Goal: Task Accomplishment & Management: Manage account settings

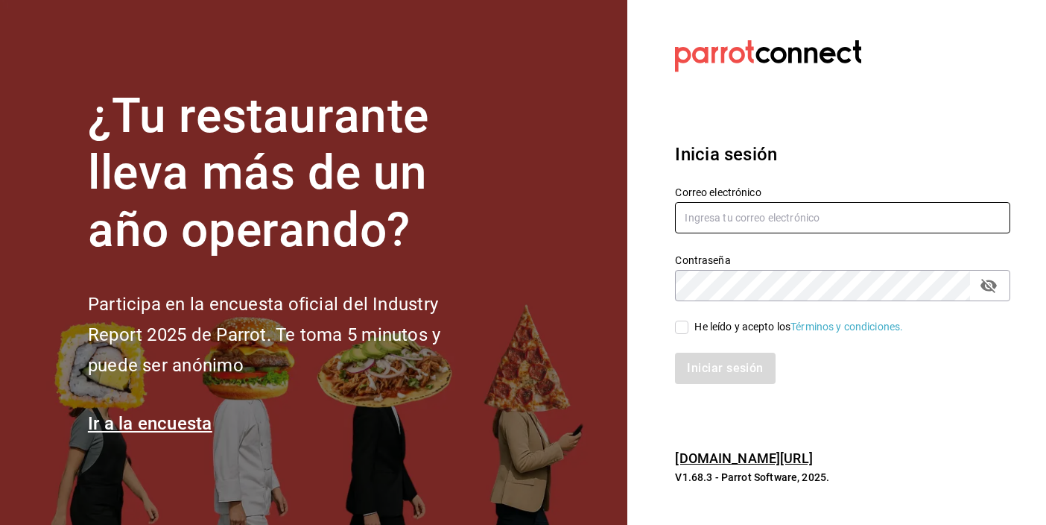
click at [729, 220] on input "text" at bounding box center [842, 217] width 335 height 31
type input "A"
type input "angy.rpp@gmail.com"
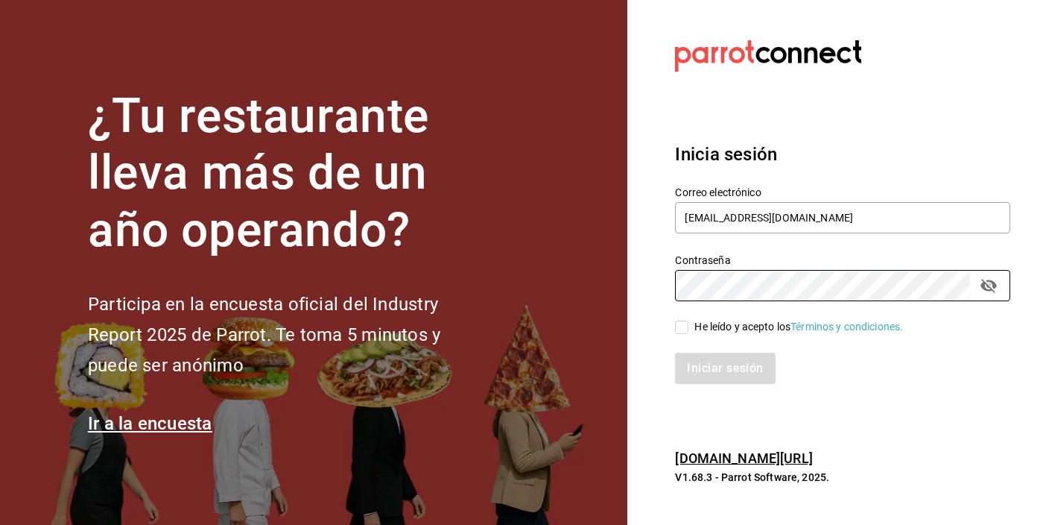
click at [680, 328] on input "He leído y acepto los Términos y condiciones." at bounding box center [681, 326] width 13 height 13
checkbox input "true"
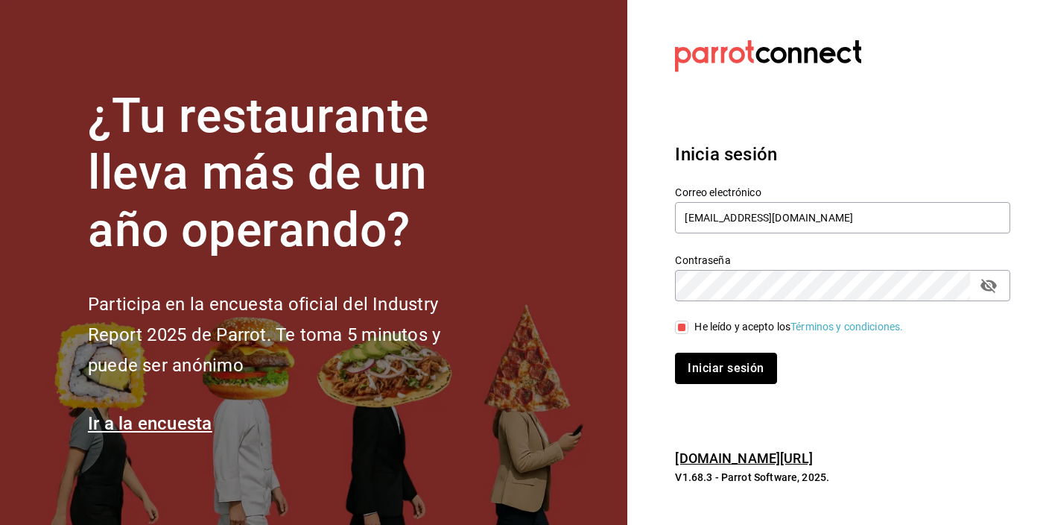
click at [707, 364] on button "Iniciar sesión" at bounding box center [725, 367] width 101 height 31
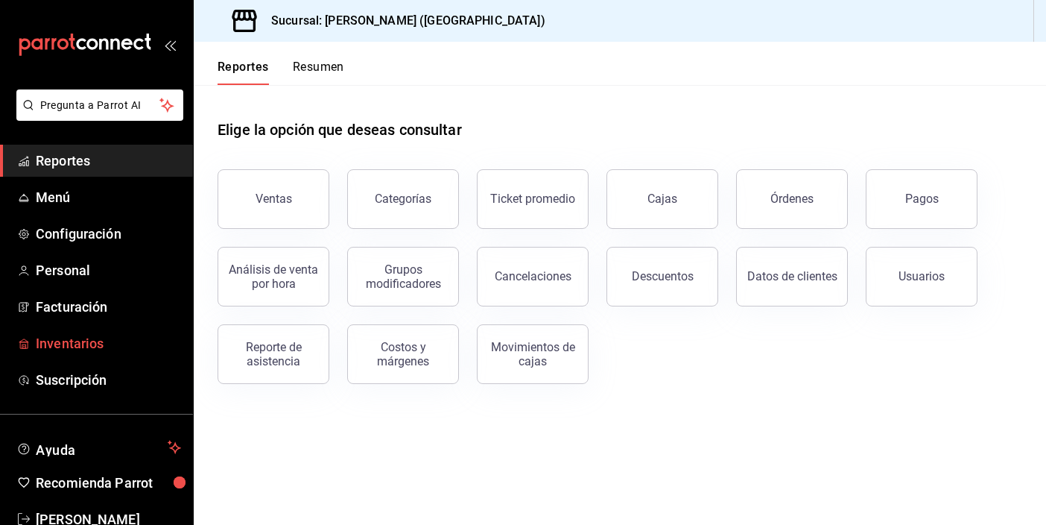
click at [80, 341] on span "Inventarios" at bounding box center [108, 343] width 145 height 20
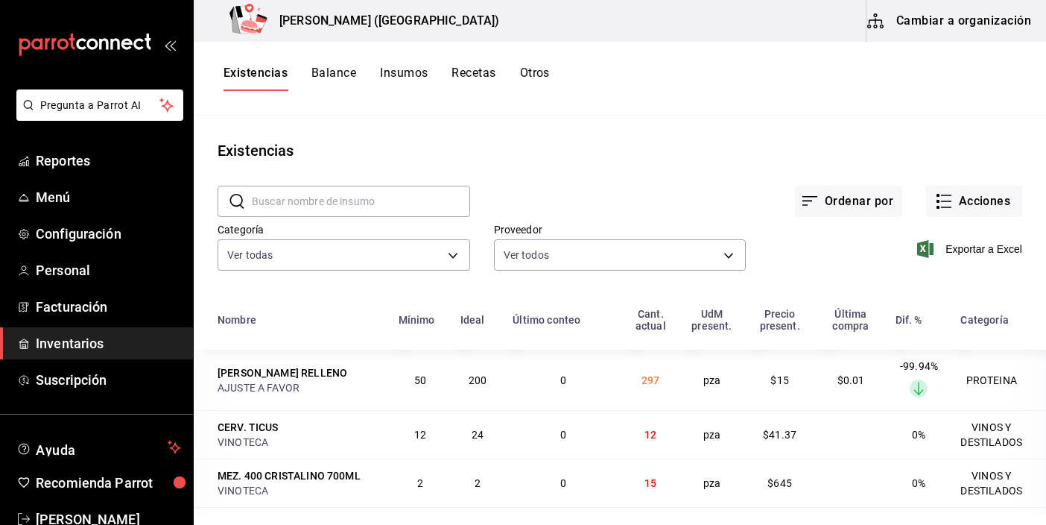
click at [405, 153] on div "Existencias" at bounding box center [620, 150] width 852 height 22
click at [946, 209] on button "Acciones" at bounding box center [974, 201] width 96 height 31
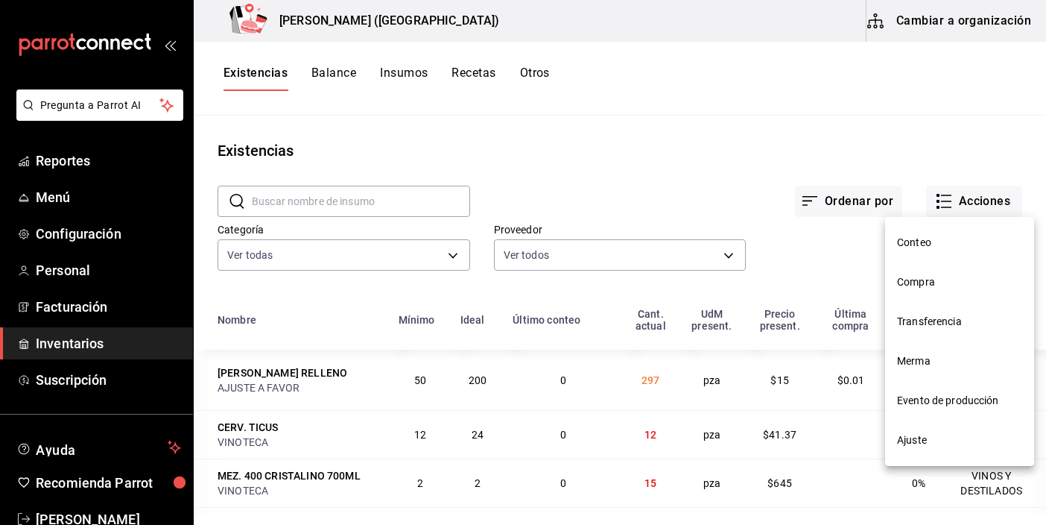
click at [943, 282] on span "Compra" at bounding box center [959, 282] width 125 height 16
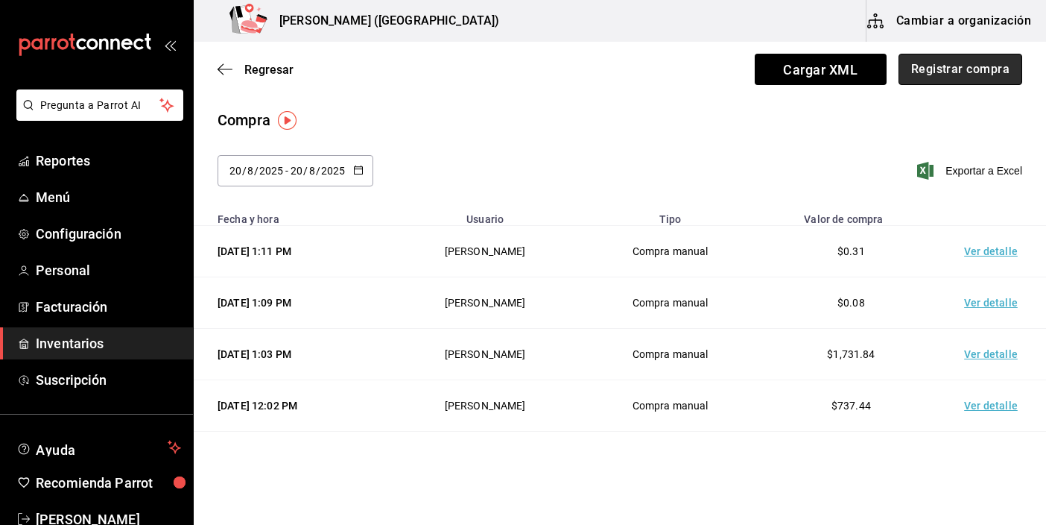
click at [957, 72] on button "Registrar compra" at bounding box center [961, 69] width 124 height 31
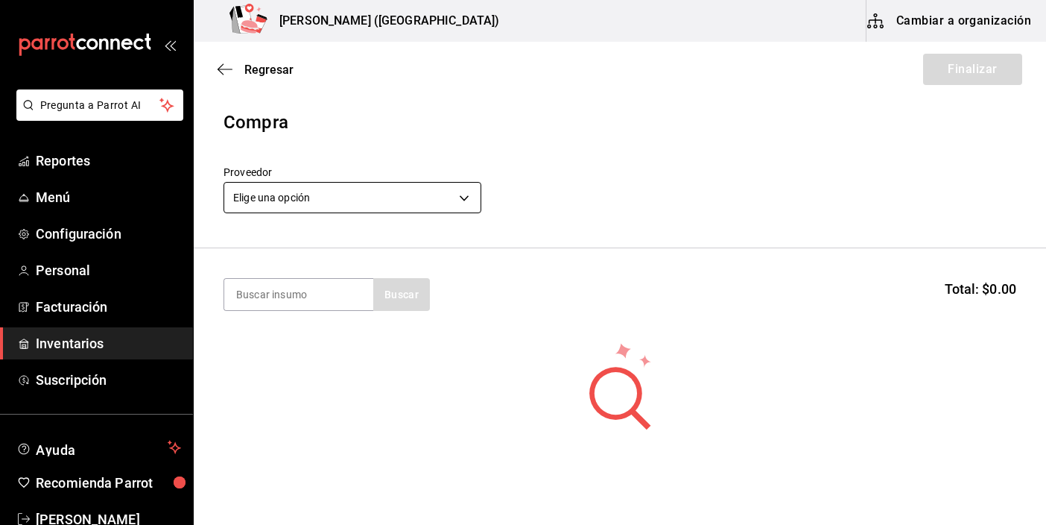
click at [341, 197] on body "Pregunta a Parrot AI Reportes Menú Configuración Personal Facturación Inventari…" at bounding box center [523, 220] width 1046 height 440
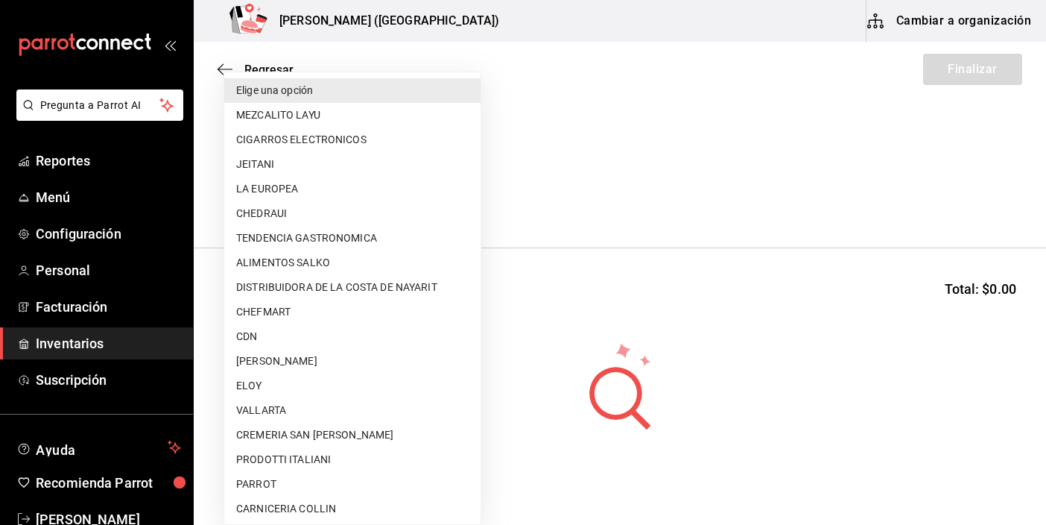
click at [327, 333] on li "CDN" at bounding box center [352, 336] width 256 height 25
type input "df3c6ee4-16c0-4841-ac8b-0f8cc0150506"
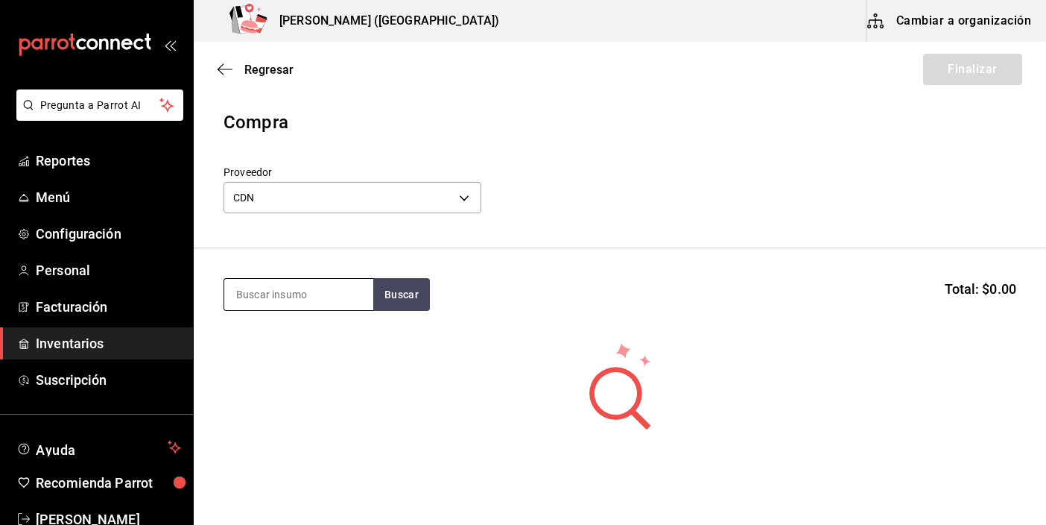
click at [316, 295] on input at bounding box center [298, 294] width 149 height 31
click at [307, 299] on input at bounding box center [298, 294] width 149 height 31
type input "refre"
click at [411, 291] on button "Buscar" at bounding box center [401, 294] width 57 height 33
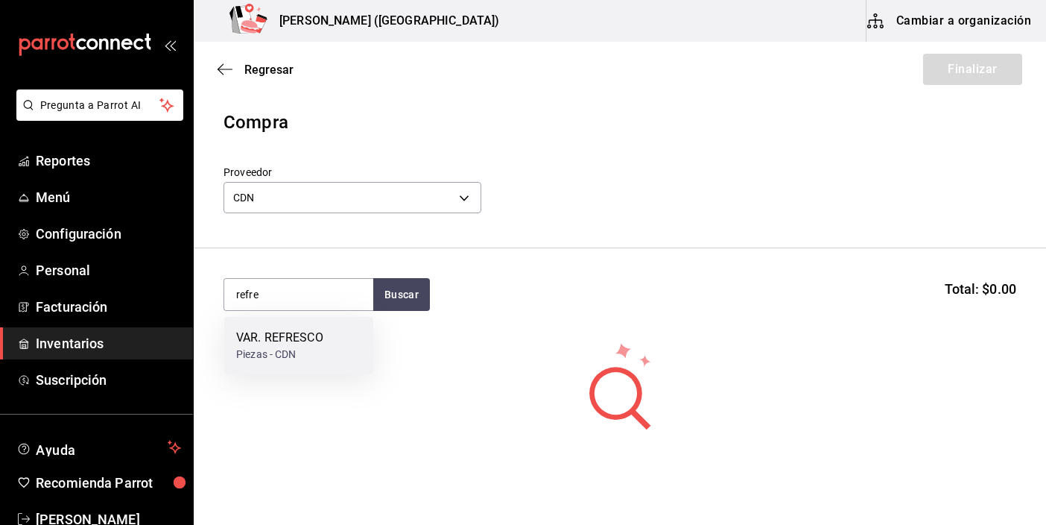
click at [307, 326] on div "VAR. REFRESCO Piezas - CDN" at bounding box center [298, 345] width 149 height 57
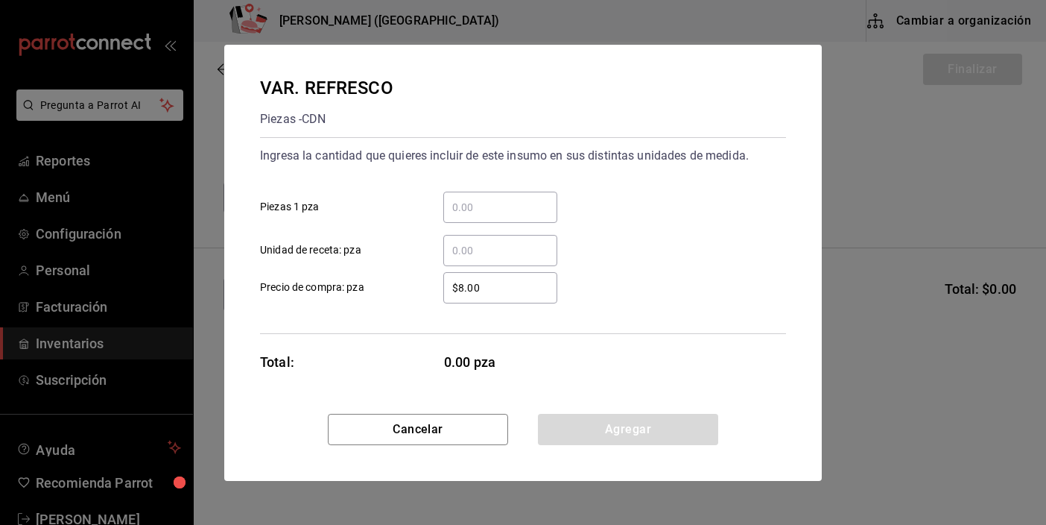
click at [466, 212] on input "​ Piezas 1 pza" at bounding box center [500, 207] width 114 height 18
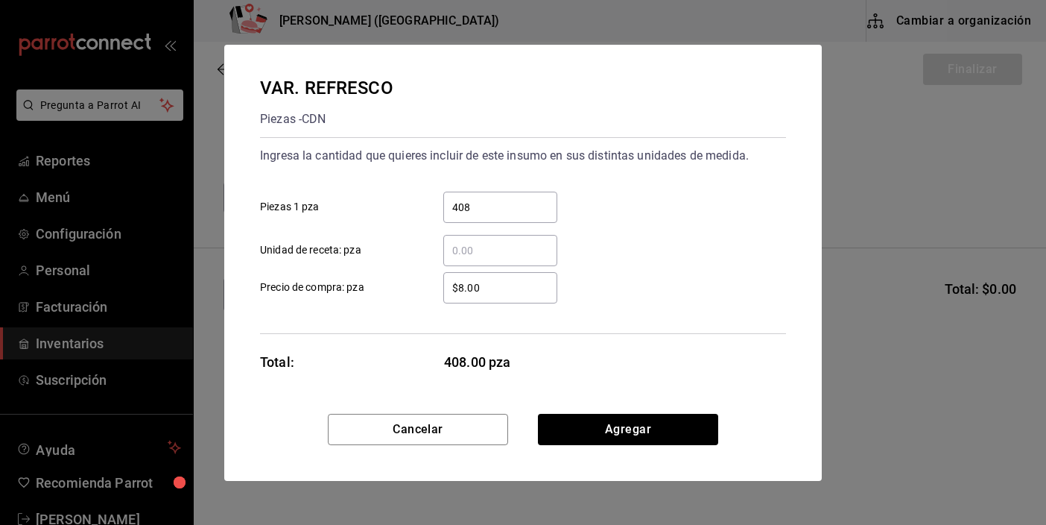
type input "408"
type input "$13.31"
click at [651, 433] on button "Agregar" at bounding box center [628, 429] width 180 height 31
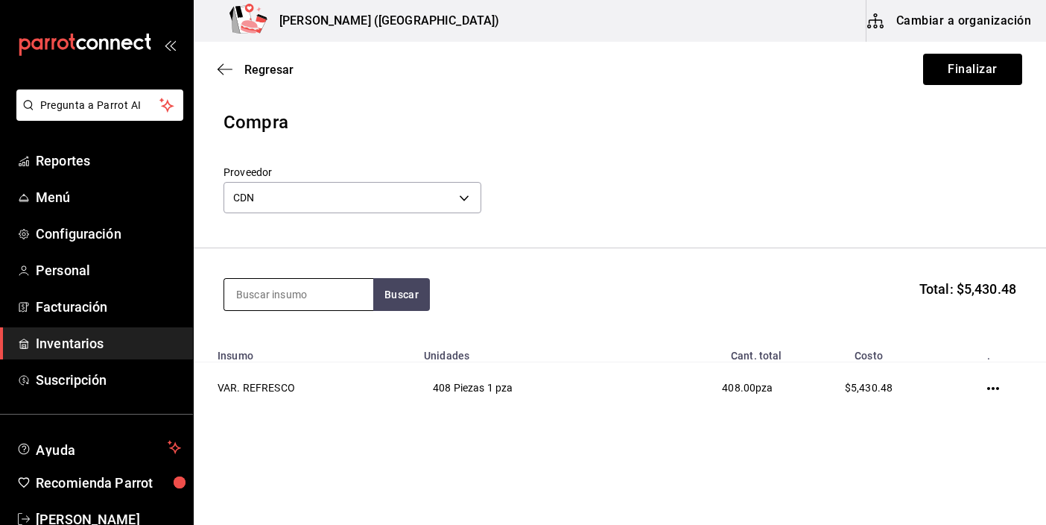
click at [294, 296] on input at bounding box center [298, 294] width 149 height 31
type input "quina"
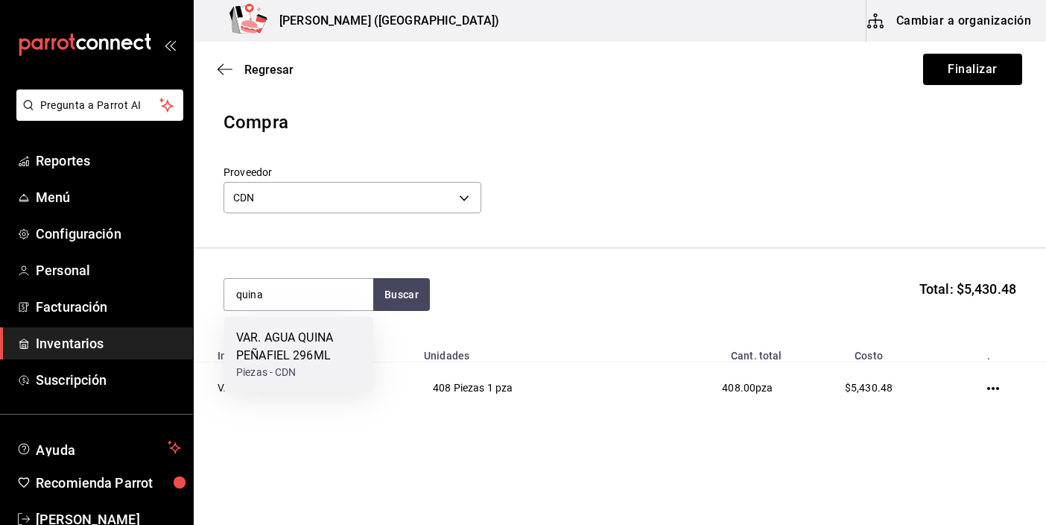
click at [310, 341] on div "VAR. AGUA QUINA PEÑAFIEL 296ML" at bounding box center [298, 347] width 125 height 36
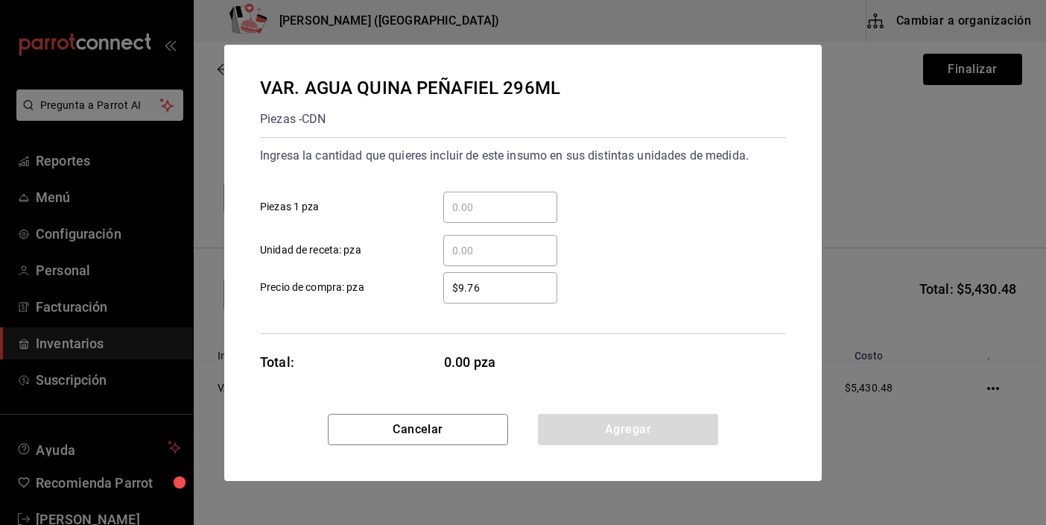
click at [476, 206] on input "​ Piezas 1 pza" at bounding box center [500, 207] width 114 height 18
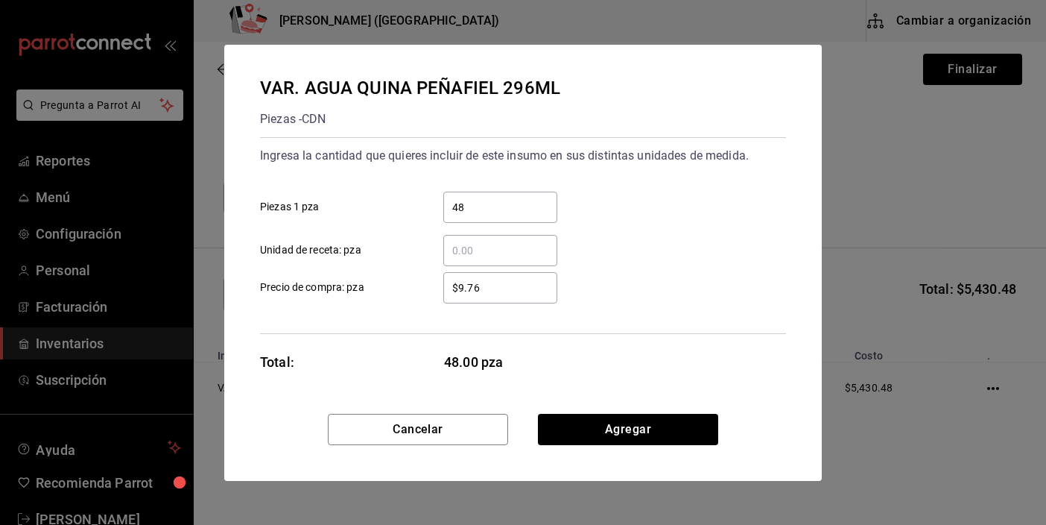
type input "48"
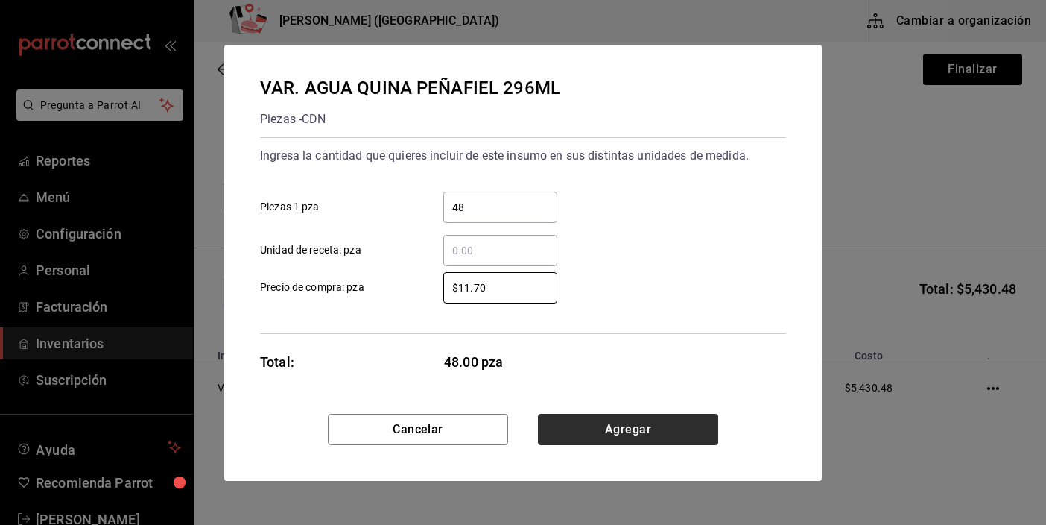
type input "$11.70"
click at [642, 437] on button "Agregar" at bounding box center [628, 429] width 180 height 31
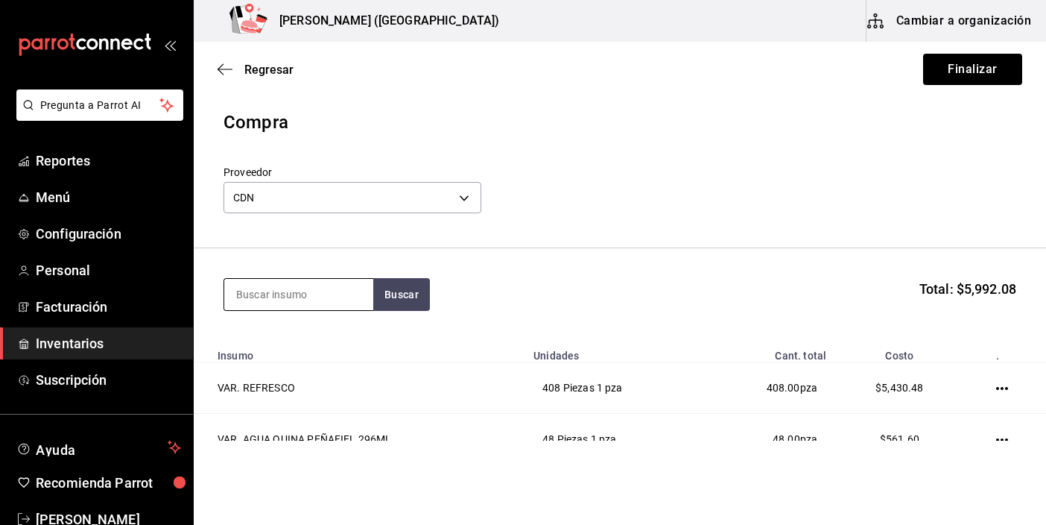
click at [320, 291] on input at bounding box center [298, 294] width 149 height 31
type input "red"
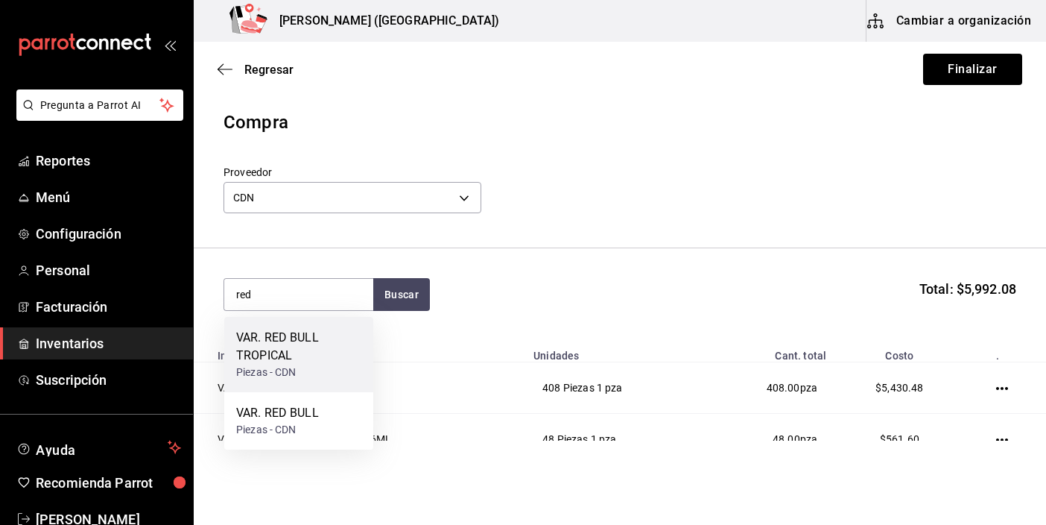
click at [301, 366] on div "Piezas - CDN" at bounding box center [298, 372] width 125 height 16
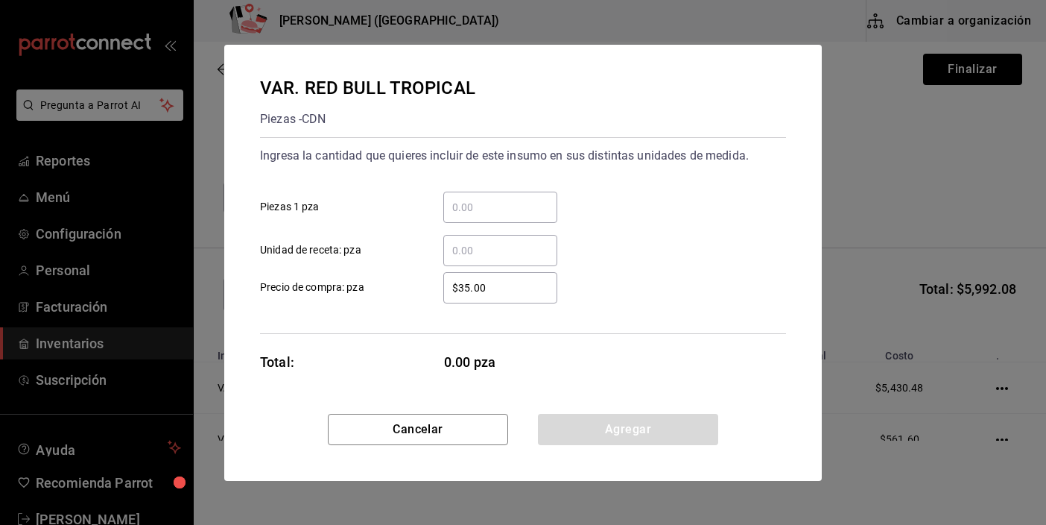
click at [503, 209] on input "​ Piezas 1 pza" at bounding box center [500, 207] width 114 height 18
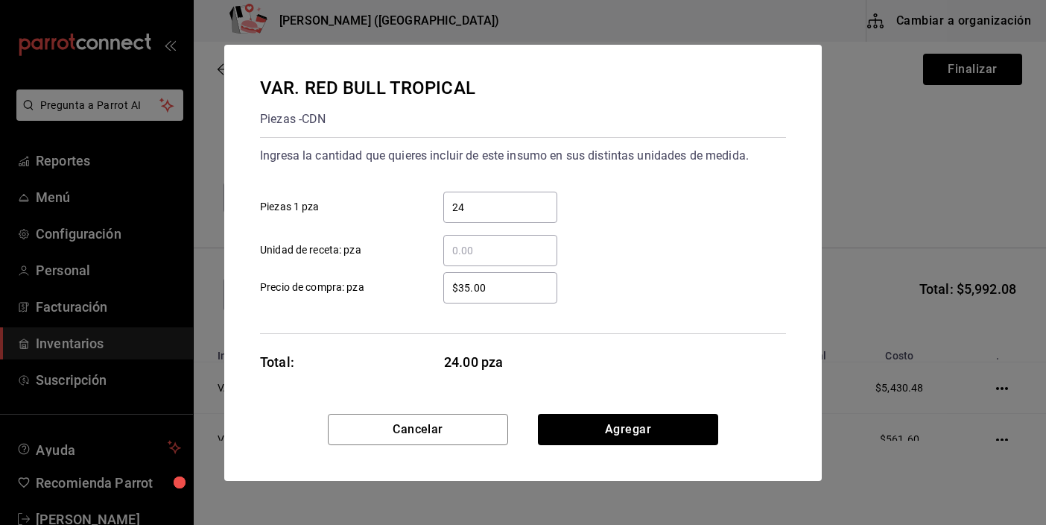
type input "24"
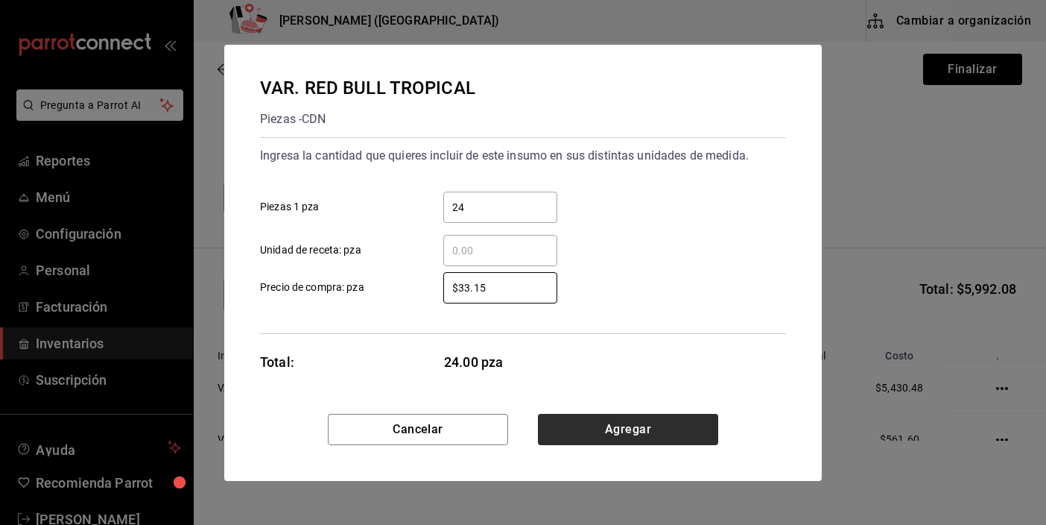
type input "$33.15"
click at [589, 435] on button "Agregar" at bounding box center [628, 429] width 180 height 31
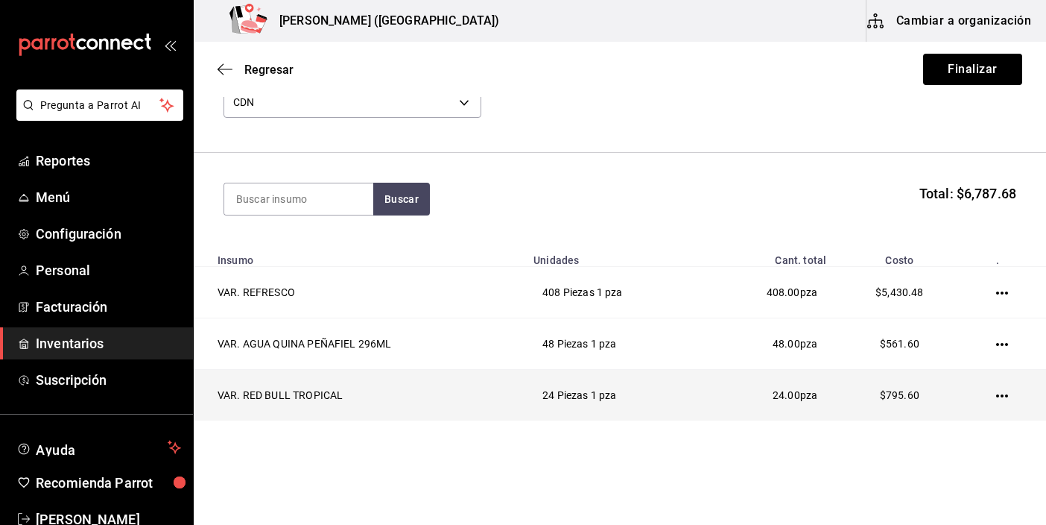
scroll to position [124, 0]
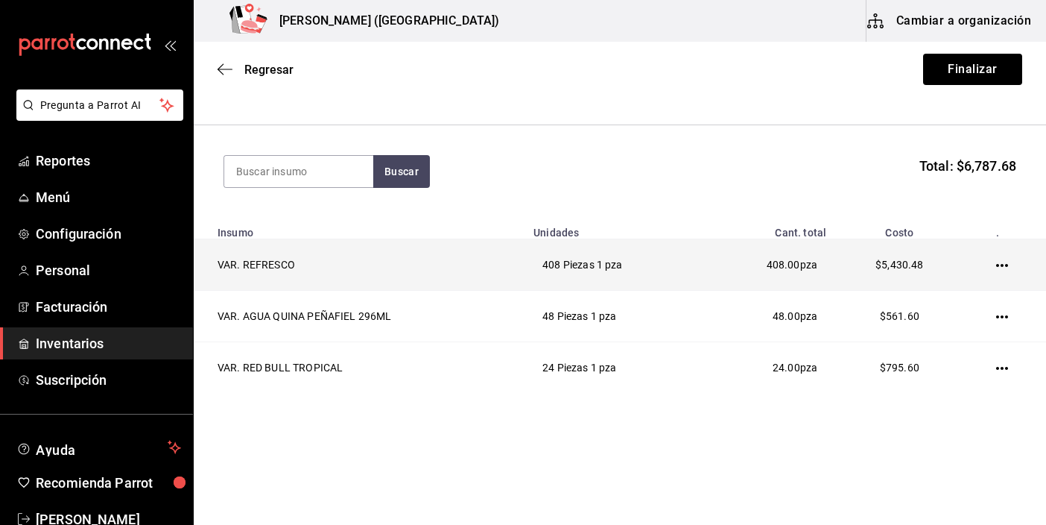
drag, startPoint x: 992, startPoint y: 266, endPoint x: 991, endPoint y: 274, distance: 8.2
click at [991, 274] on td at bounding box center [1005, 264] width 83 height 51
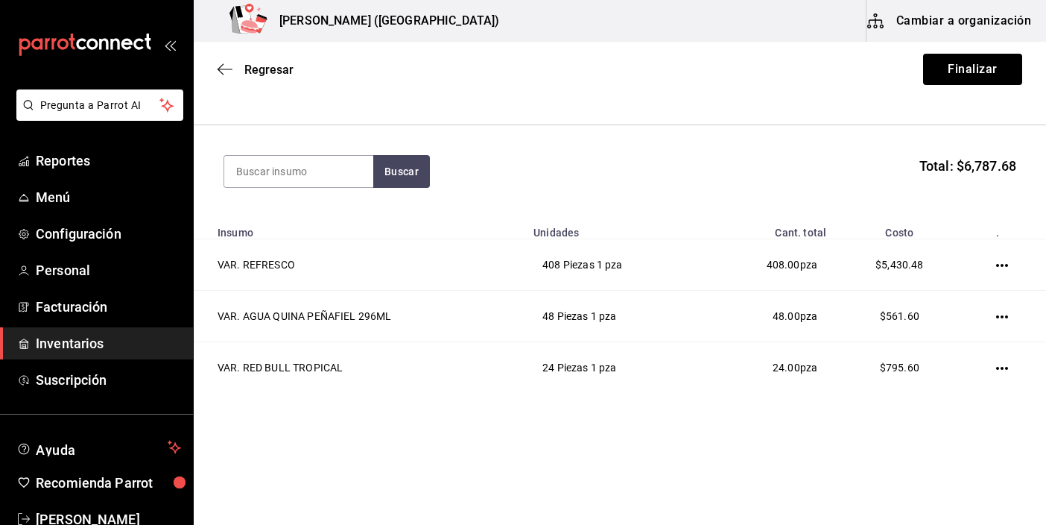
click at [996, 261] on icon "button" at bounding box center [1002, 265] width 12 height 12
click at [939, 246] on span "Editar" at bounding box center [917, 244] width 54 height 18
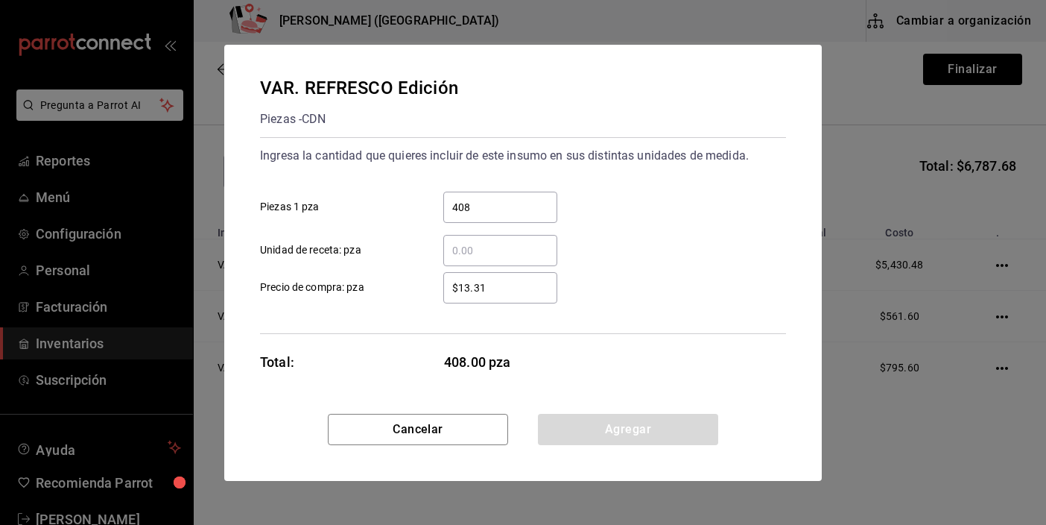
click at [487, 289] on input "$13.31" at bounding box center [500, 288] width 114 height 18
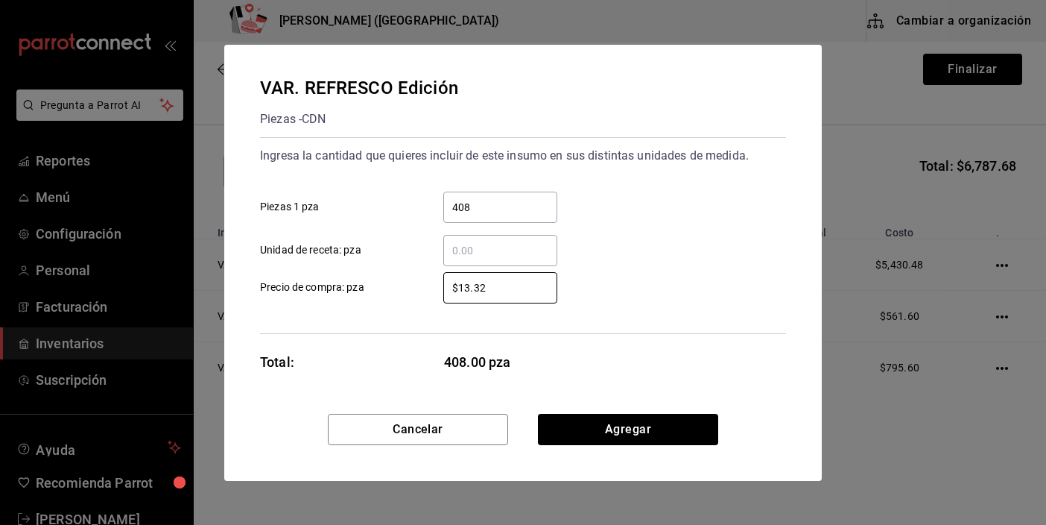
type input "$13.32"
click at [574, 425] on button "Agregar" at bounding box center [628, 429] width 180 height 31
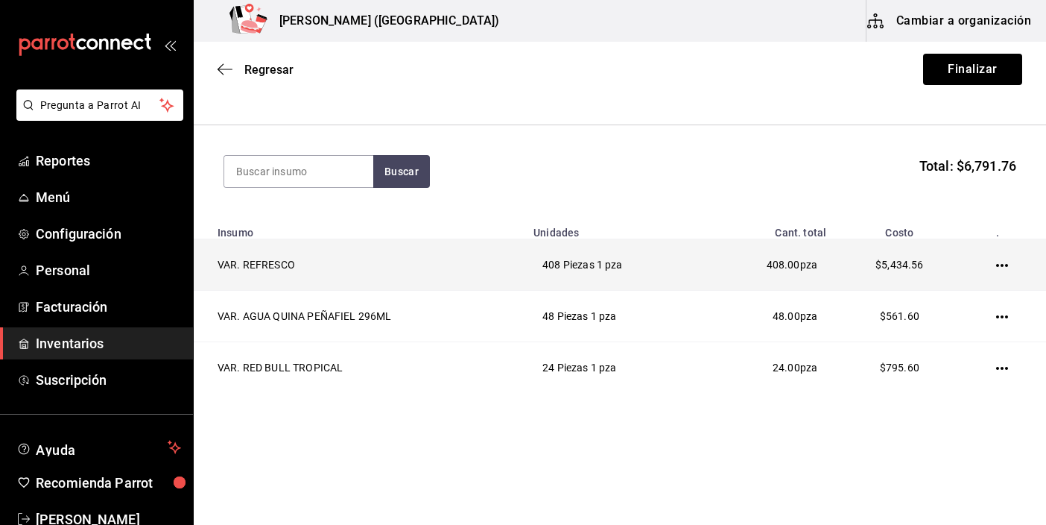
click at [998, 267] on td at bounding box center [1005, 264] width 83 height 51
click at [996, 264] on icon "button" at bounding box center [1002, 265] width 12 height 12
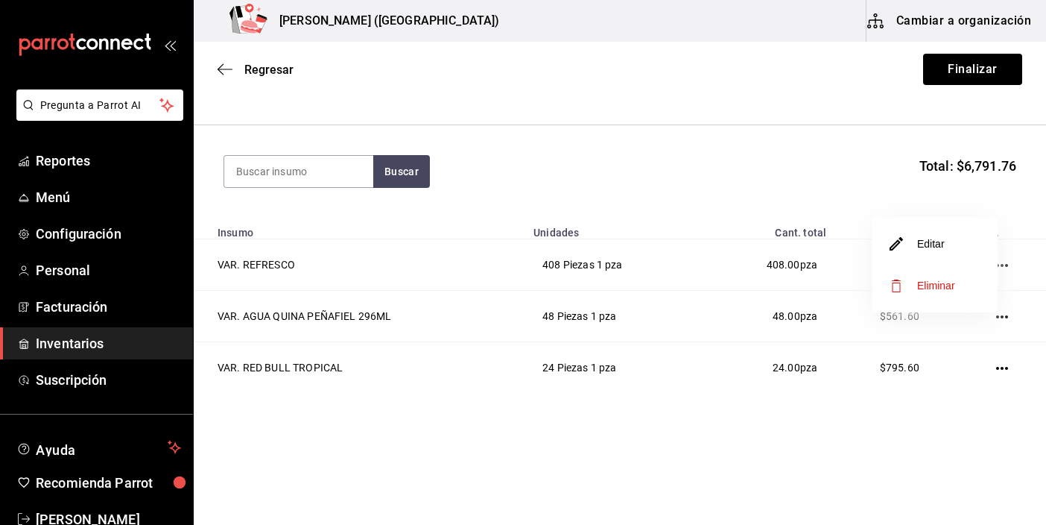
click at [947, 249] on li "Editar" at bounding box center [934, 244] width 125 height 42
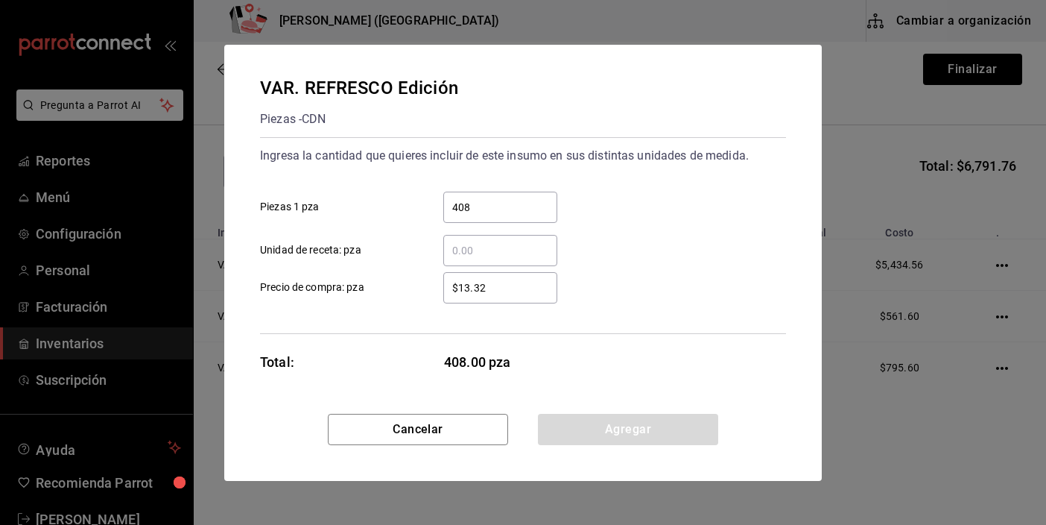
click at [493, 292] on input "$13.32" at bounding box center [500, 288] width 114 height 18
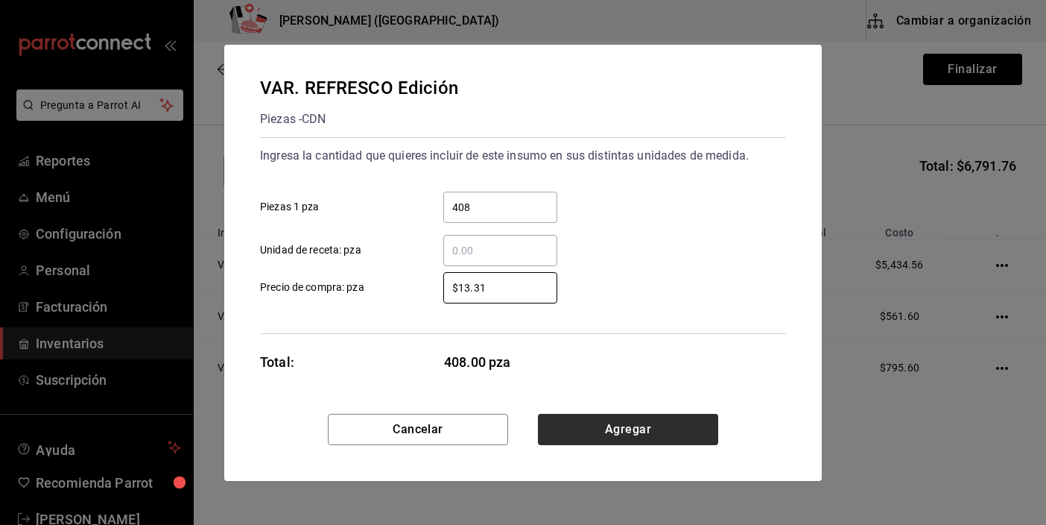
type input "$13.31"
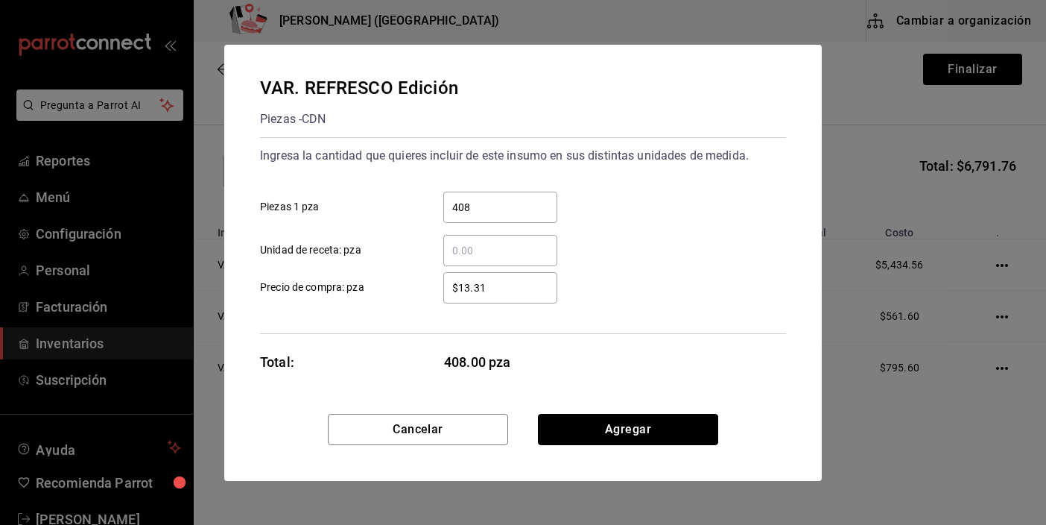
click at [586, 439] on button "Agregar" at bounding box center [628, 429] width 180 height 31
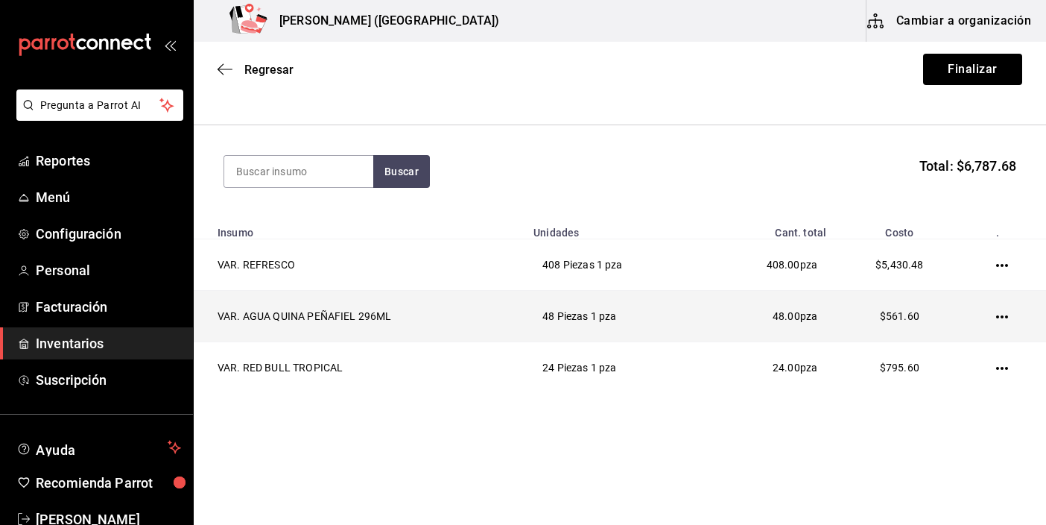
click at [996, 314] on icon "button" at bounding box center [1002, 317] width 12 height 12
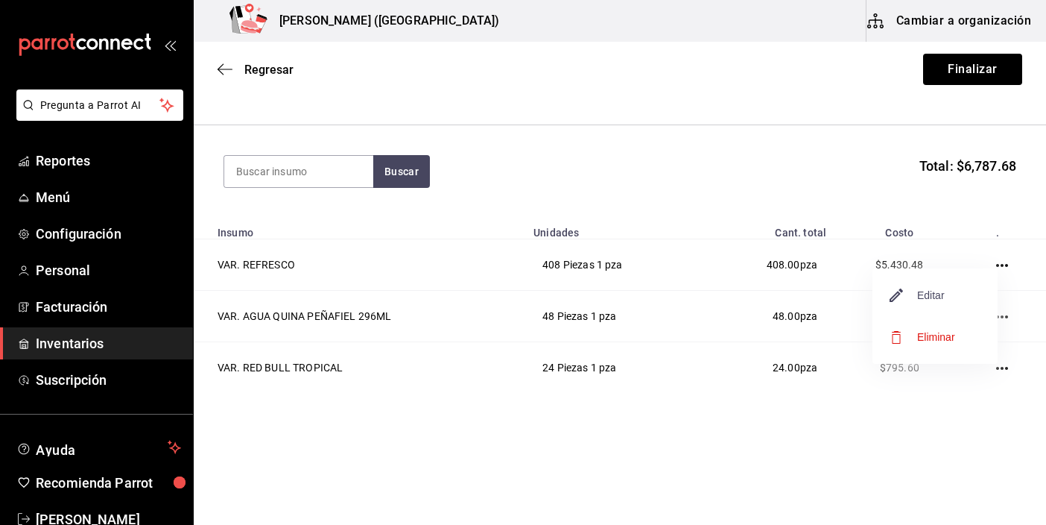
click at [939, 300] on span "Editar" at bounding box center [917, 295] width 54 height 18
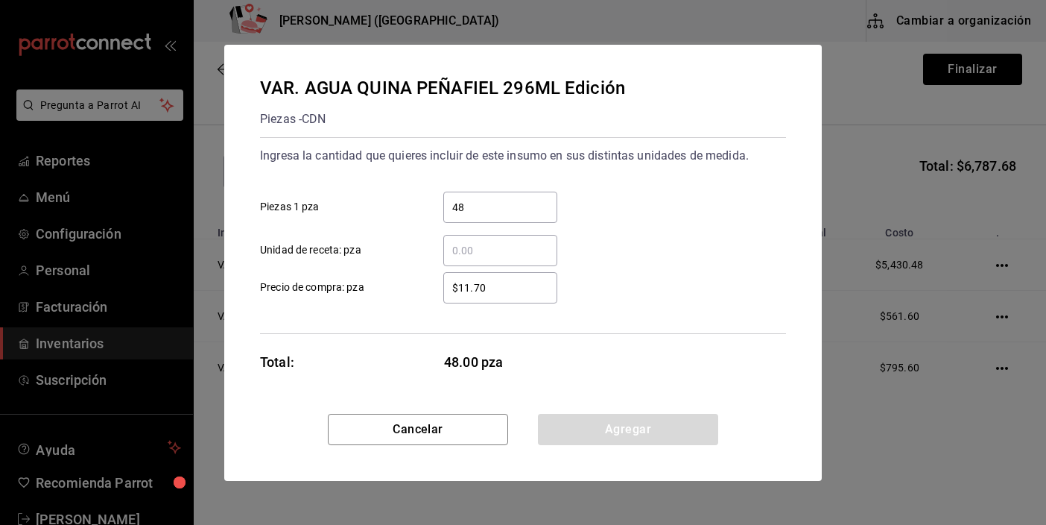
click at [531, 291] on input "$11.70" at bounding box center [500, 288] width 114 height 18
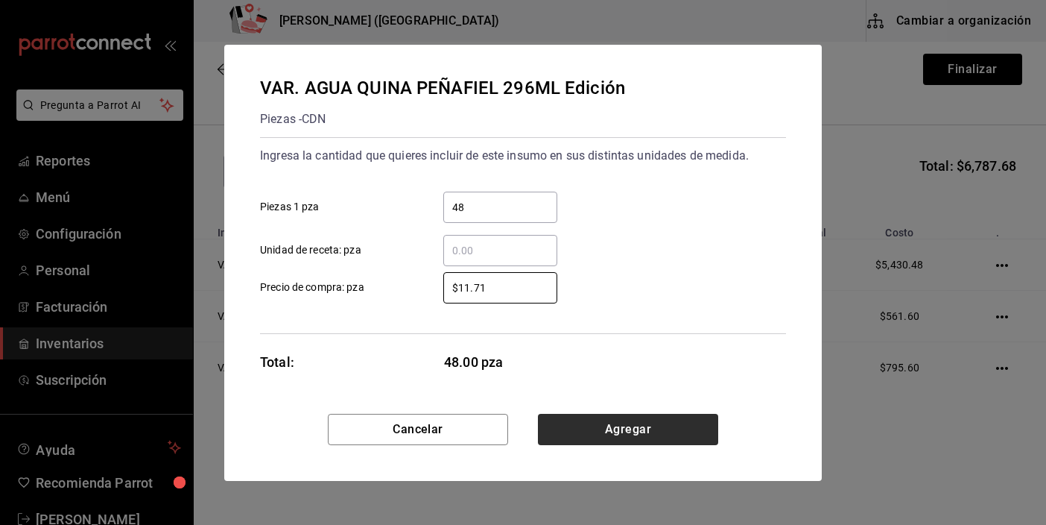
type input "$11.71"
click at [563, 427] on button "Agregar" at bounding box center [628, 429] width 180 height 31
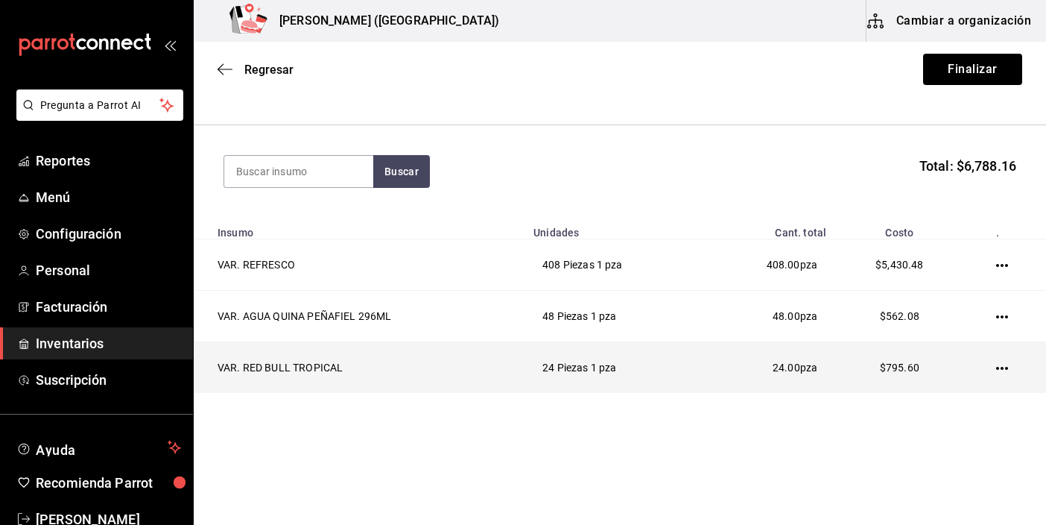
click at [996, 369] on icon "button" at bounding box center [1002, 368] width 12 height 12
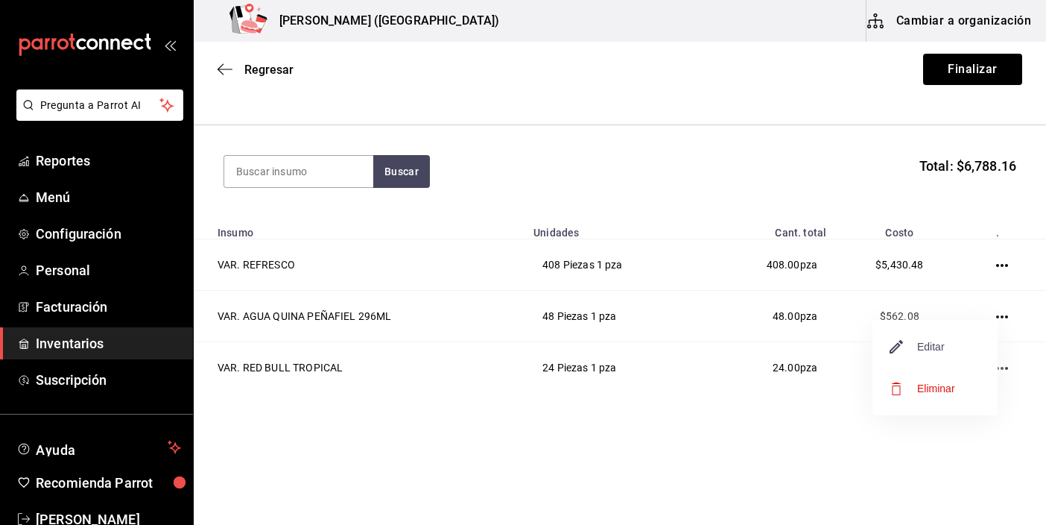
click at [922, 339] on span "Editar" at bounding box center [917, 347] width 54 height 18
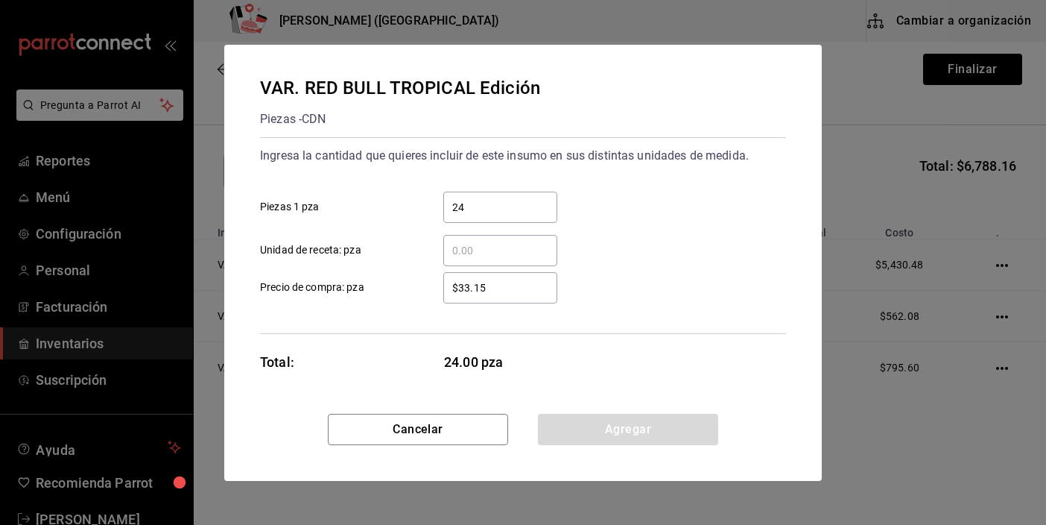
click at [497, 291] on input "$33.15" at bounding box center [500, 288] width 114 height 18
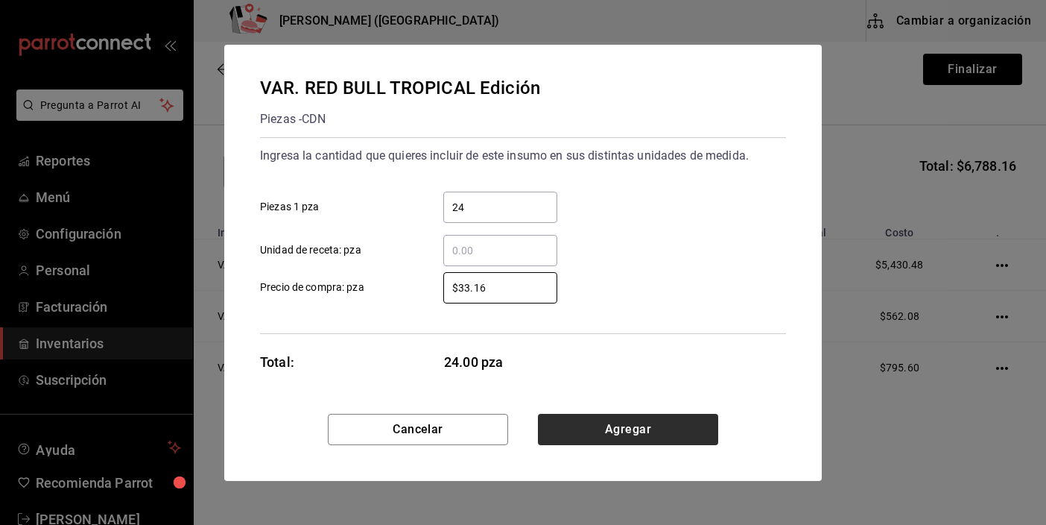
type input "$33.16"
click at [597, 421] on button "Agregar" at bounding box center [628, 429] width 180 height 31
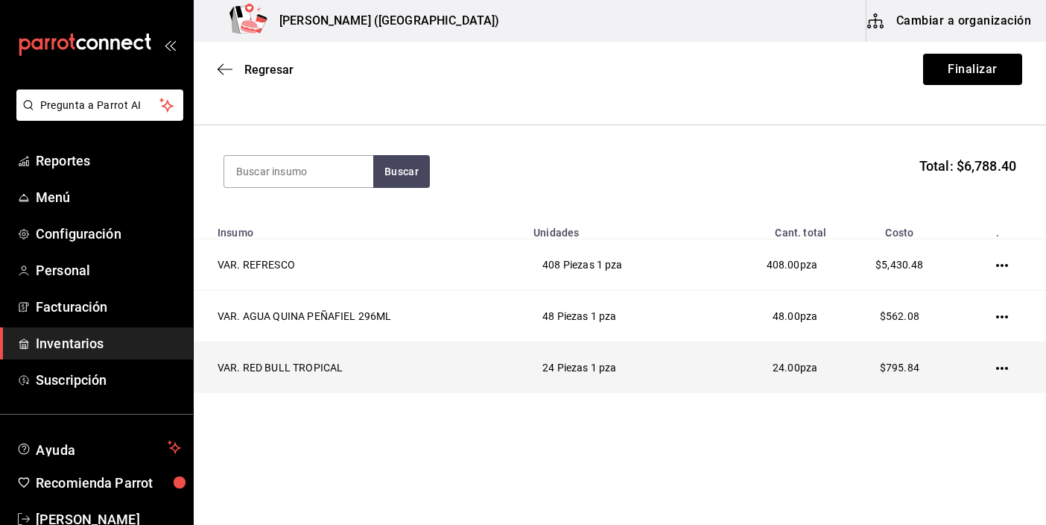
click at [996, 366] on icon "button" at bounding box center [1002, 368] width 12 height 12
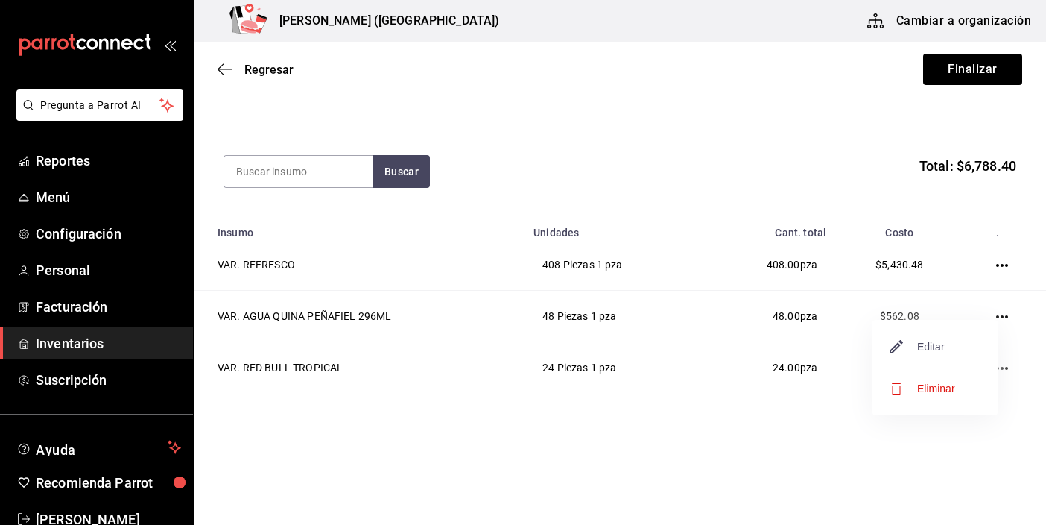
click at [934, 351] on span "Editar" at bounding box center [917, 347] width 54 height 18
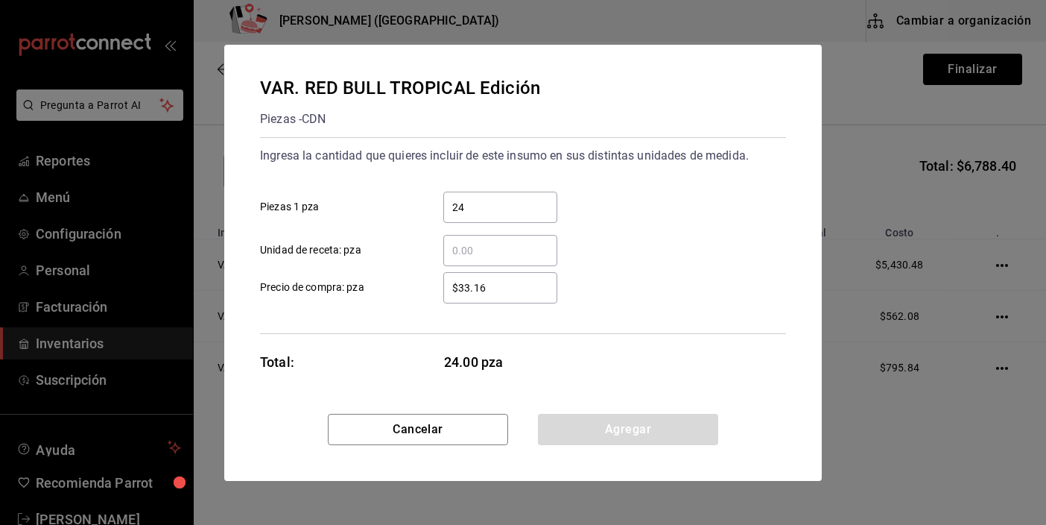
click at [498, 289] on input "$33.16" at bounding box center [500, 288] width 114 height 18
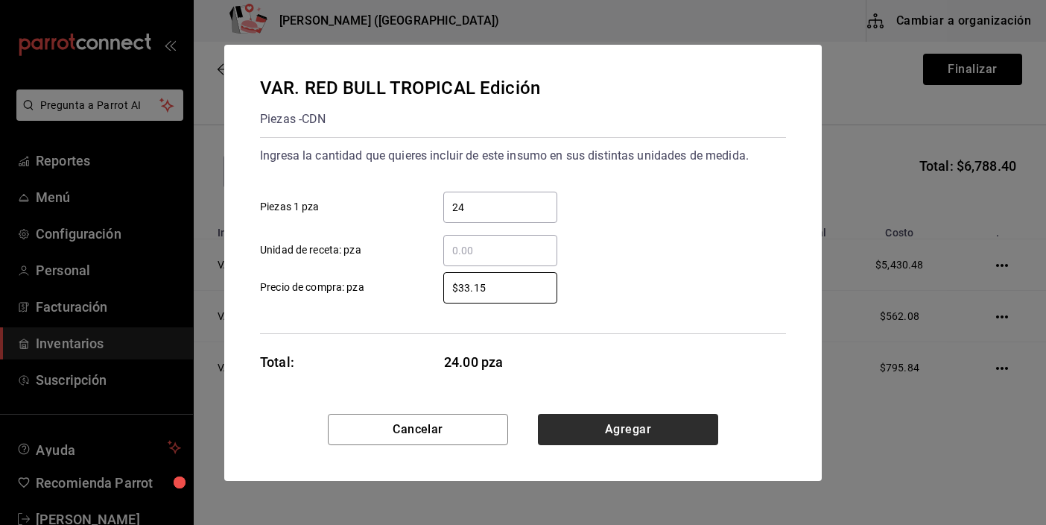
type input "$33.15"
click at [634, 437] on button "Agregar" at bounding box center [628, 429] width 180 height 31
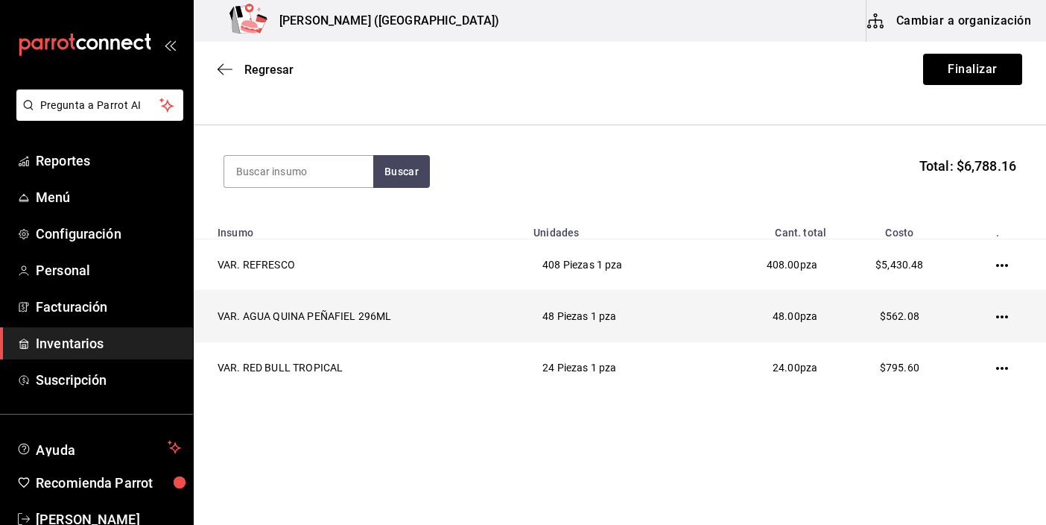
click at [996, 316] on icon "button" at bounding box center [1002, 316] width 12 height 3
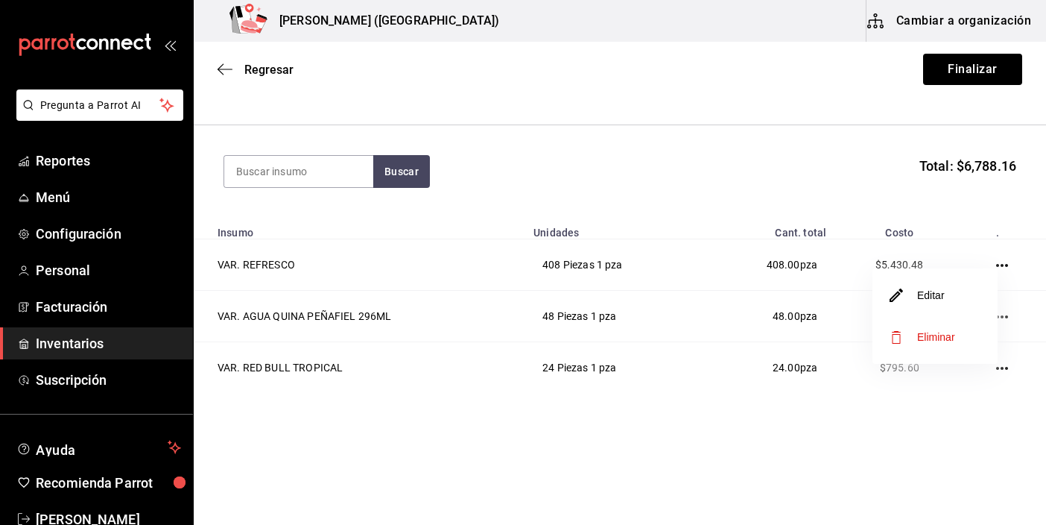
click at [948, 299] on li "Editar" at bounding box center [934, 295] width 125 height 42
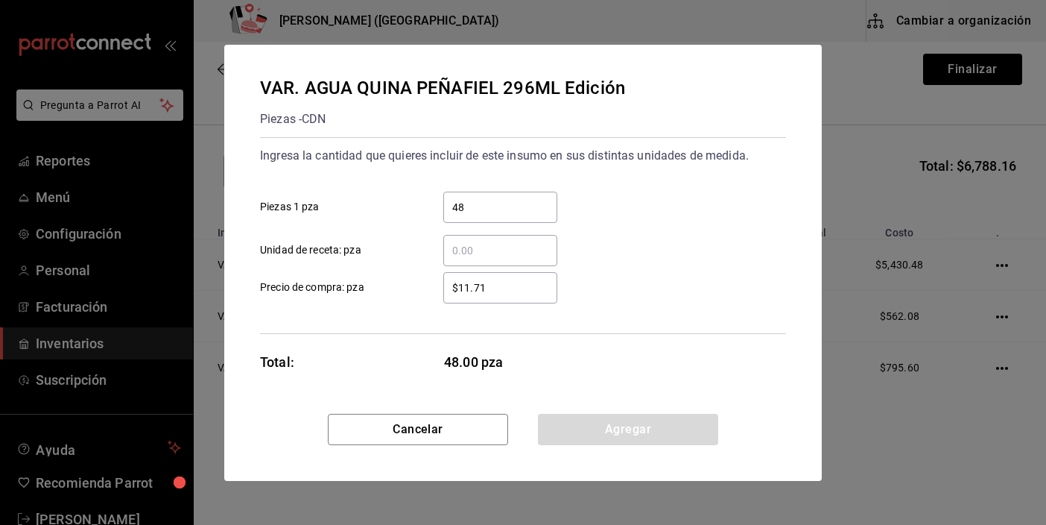
click at [501, 290] on input "$11.71" at bounding box center [500, 288] width 114 height 18
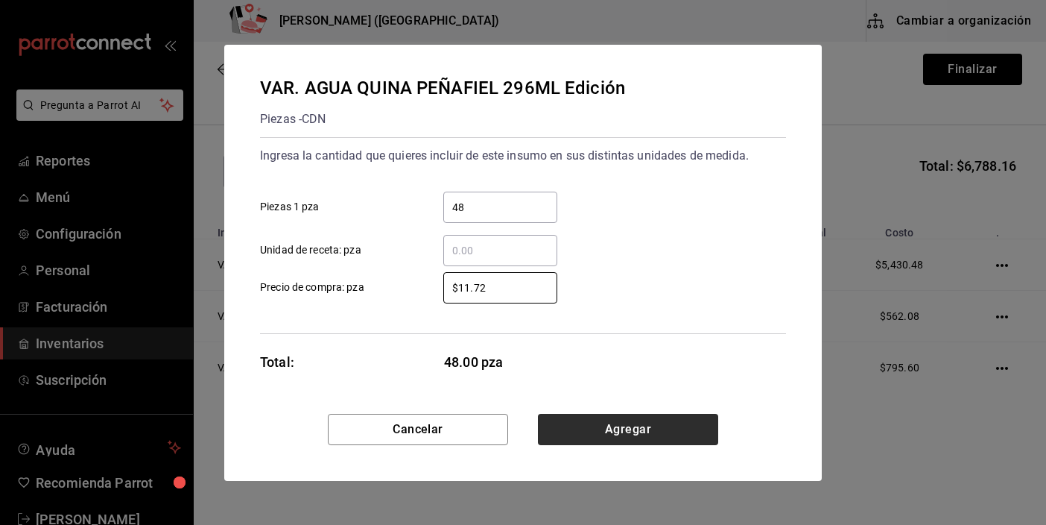
type input "$11.72"
click at [586, 422] on button "Agregar" at bounding box center [628, 429] width 180 height 31
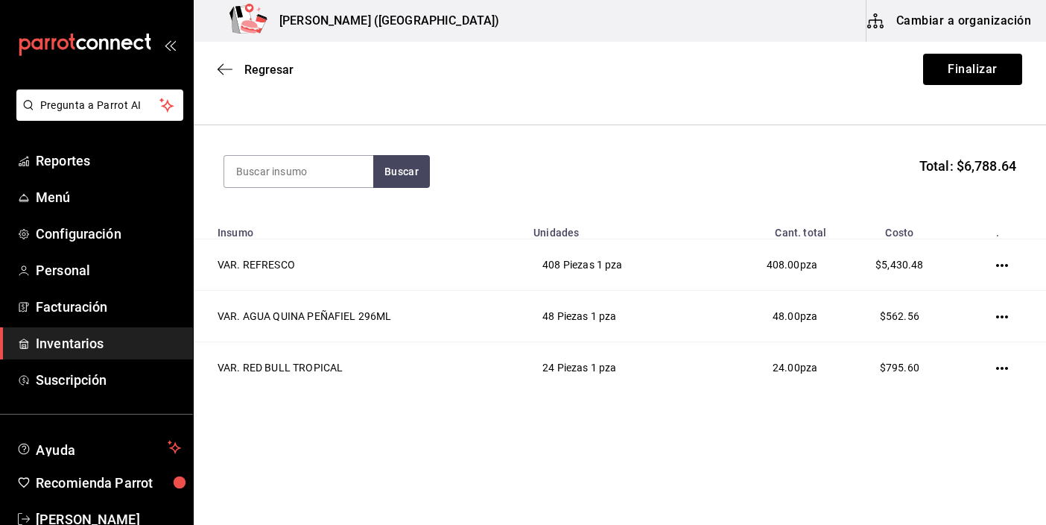
click at [798, 161] on div "Buscar Total: $6,788.64" at bounding box center [620, 171] width 793 height 33
click at [946, 63] on button "Finalizar" at bounding box center [972, 69] width 99 height 31
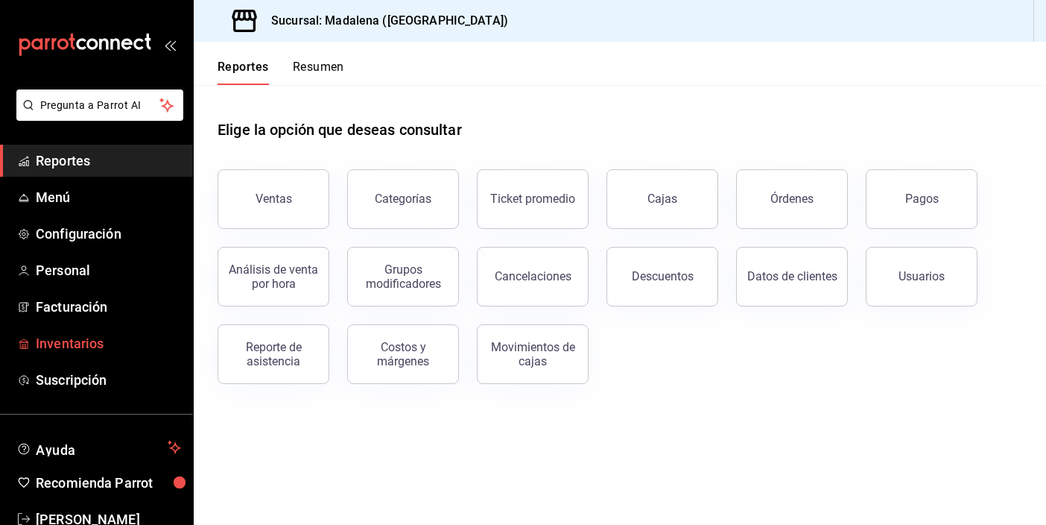
click at [93, 344] on span "Inventarios" at bounding box center [108, 343] width 145 height 20
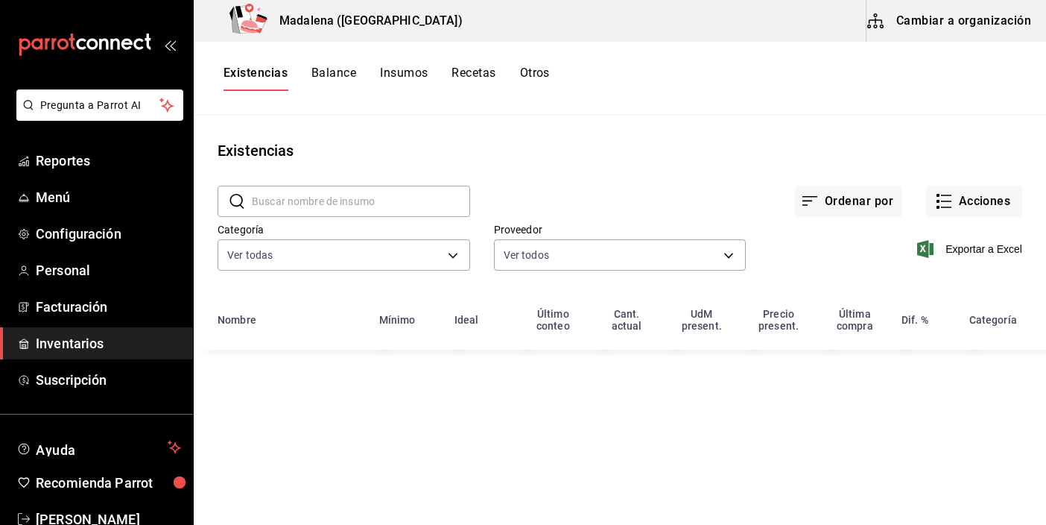
click at [928, 22] on button "Cambiar a organización" at bounding box center [951, 21] width 168 height 42
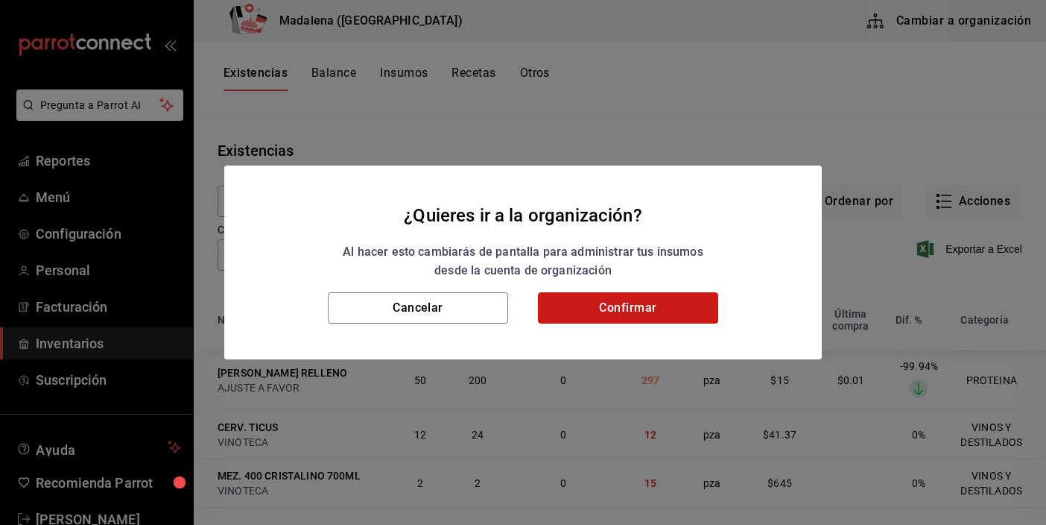
click at [619, 303] on button "Confirmar" at bounding box center [628, 307] width 180 height 31
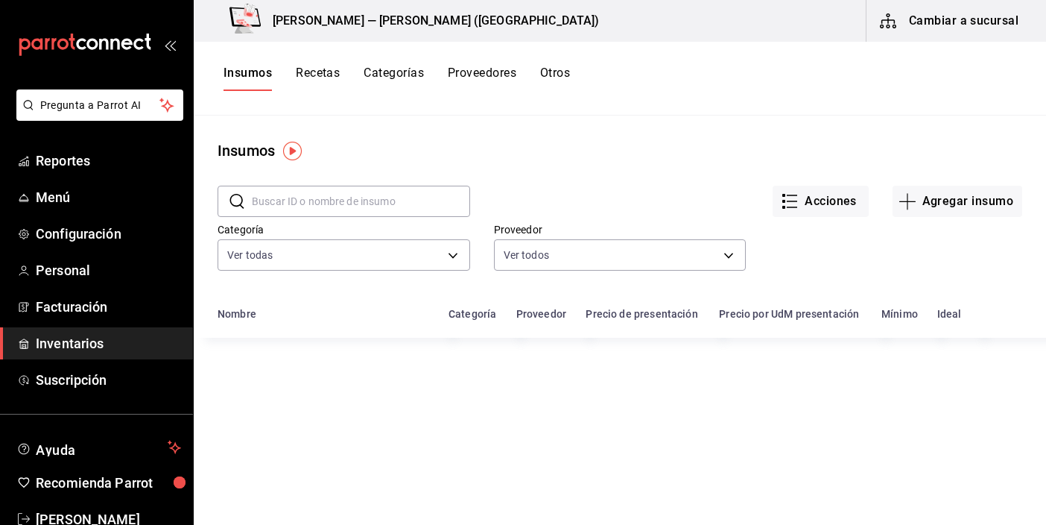
click at [353, 200] on input "text" at bounding box center [361, 201] width 218 height 30
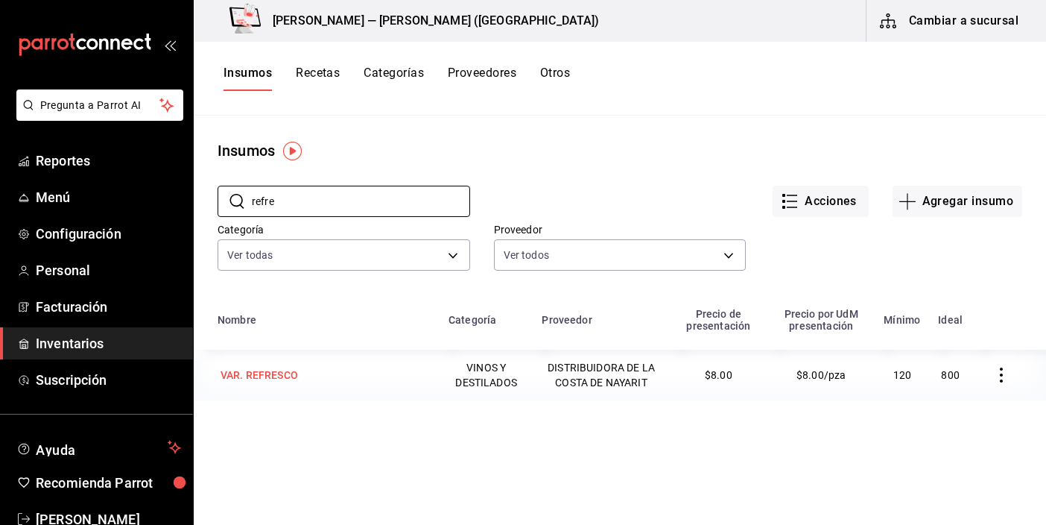
type input "refre"
click at [282, 376] on div "VAR. REFRESCO" at bounding box center [259, 374] width 77 height 15
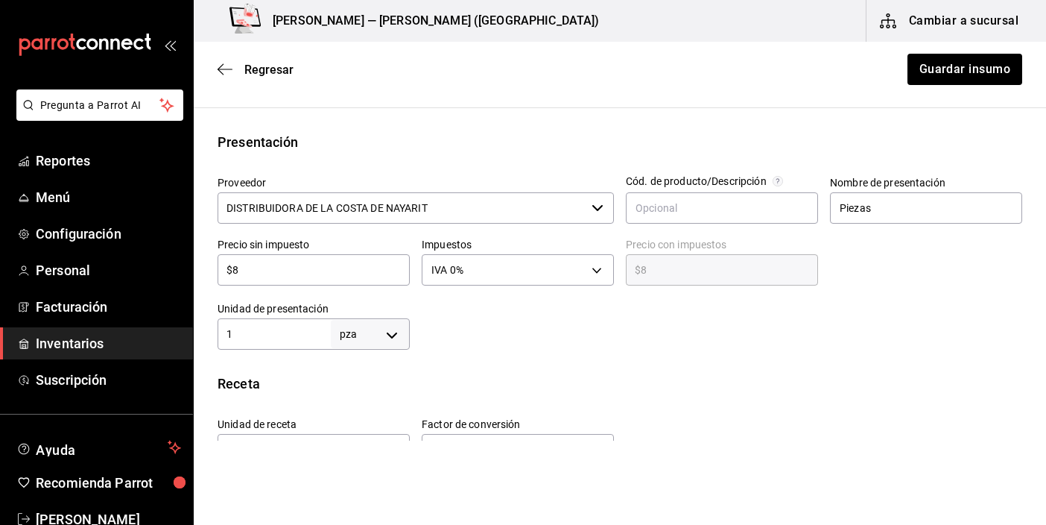
scroll to position [149, 0]
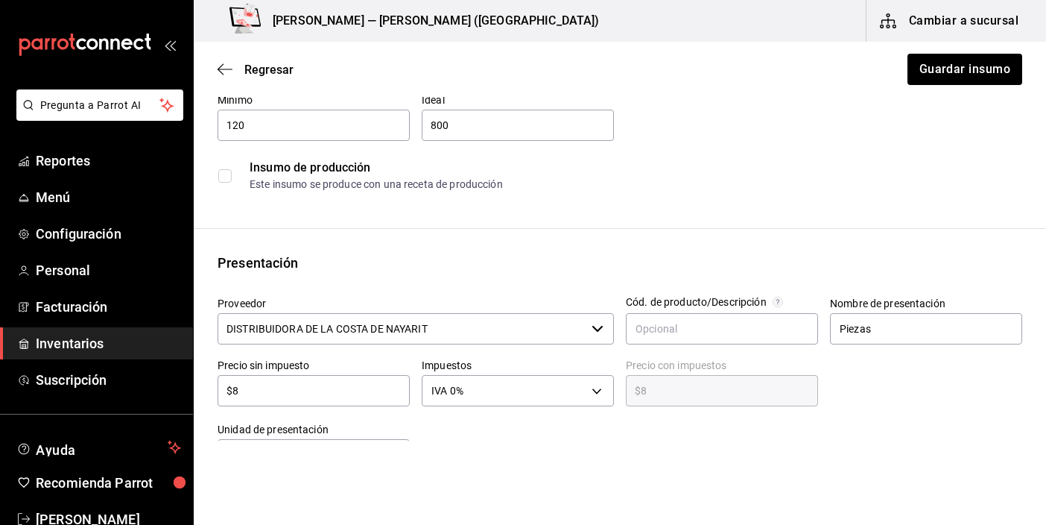
click at [402, 335] on input "DISTRIBUIDORA DE LA COSTA DE NAYARIT" at bounding box center [402, 328] width 368 height 31
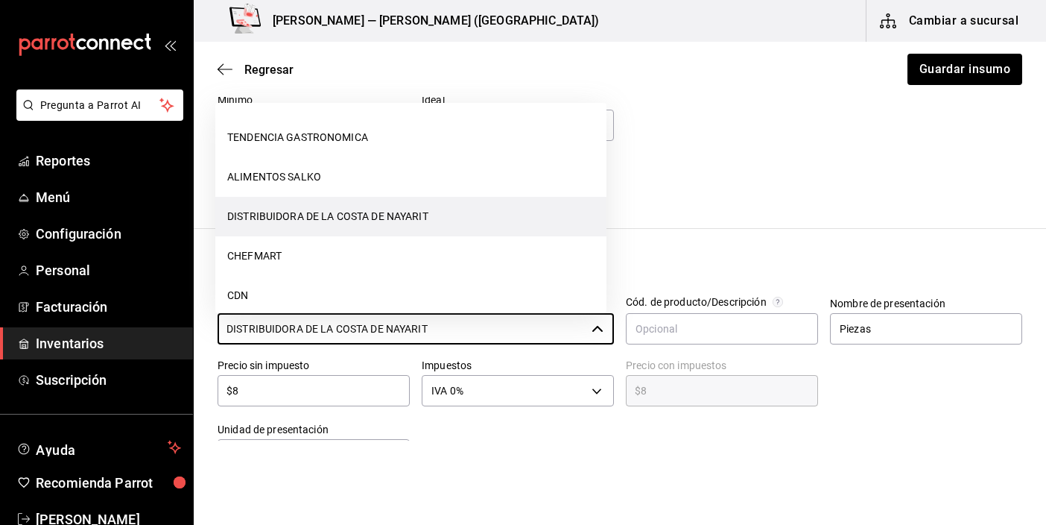
scroll to position [279, 0]
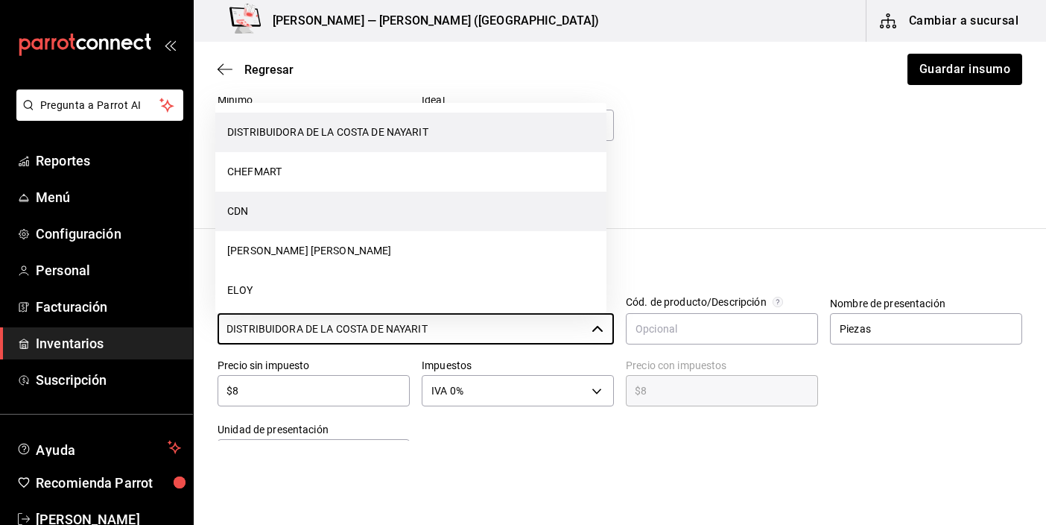
click at [259, 218] on li "CDN" at bounding box center [410, 210] width 391 height 39
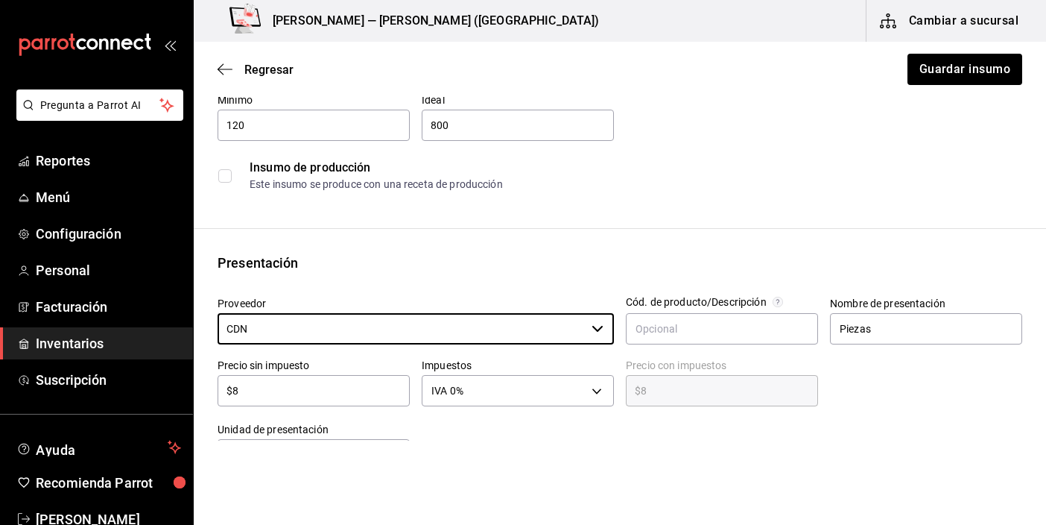
type input "CDN"
click at [929, 70] on button "Guardar insumo" at bounding box center [964, 69] width 116 height 31
